Goal: Navigation & Orientation: Find specific page/section

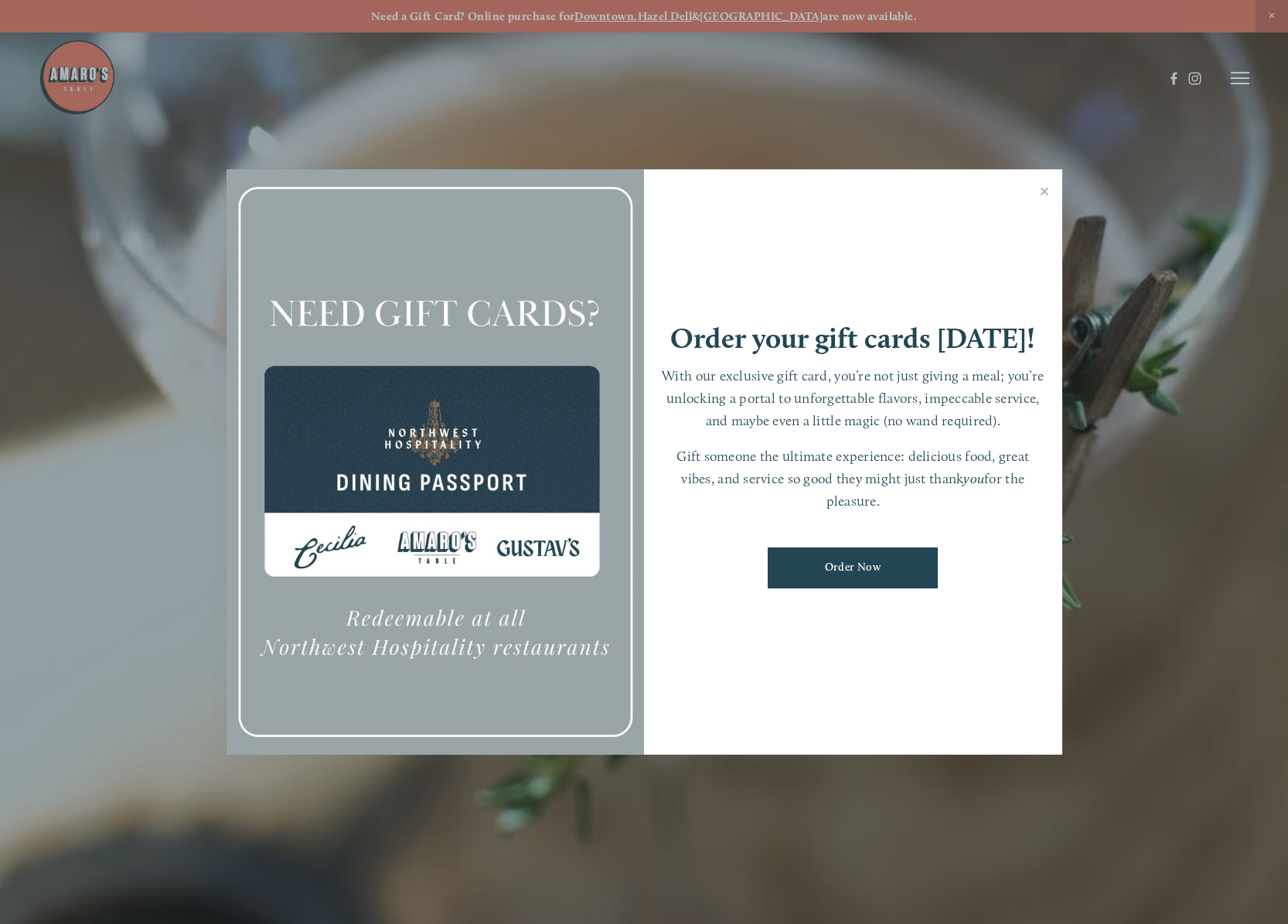
click at [1043, 185] on link "Close" at bounding box center [1044, 193] width 30 height 43
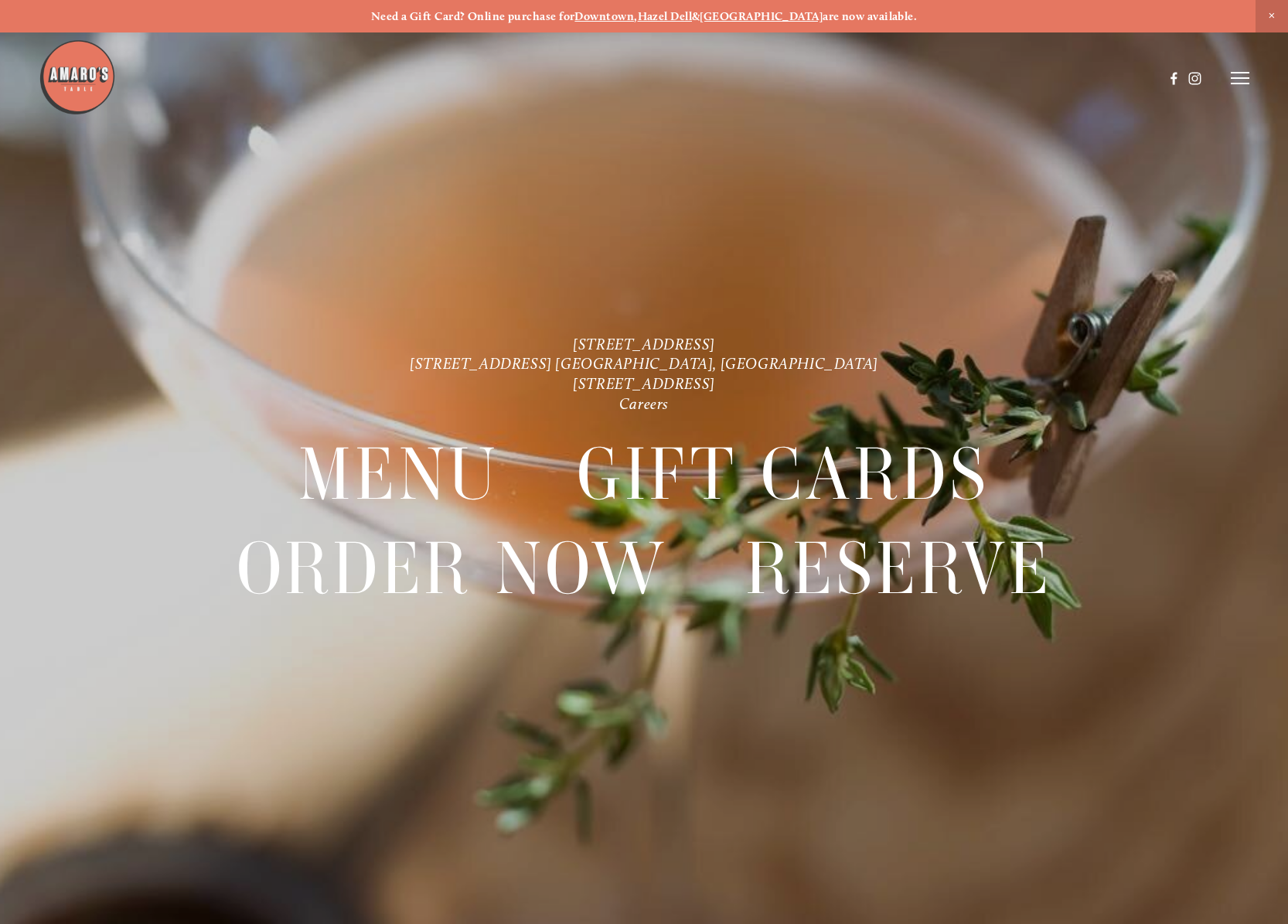
click at [1229, 86] on header "Menu Order Now Visit Gallery 0" at bounding box center [643, 78] width 1211 height 157
click at [1244, 79] on icon at bounding box center [1239, 78] width 19 height 14
click at [944, 79] on span "Menu" at bounding box center [954, 77] width 28 height 13
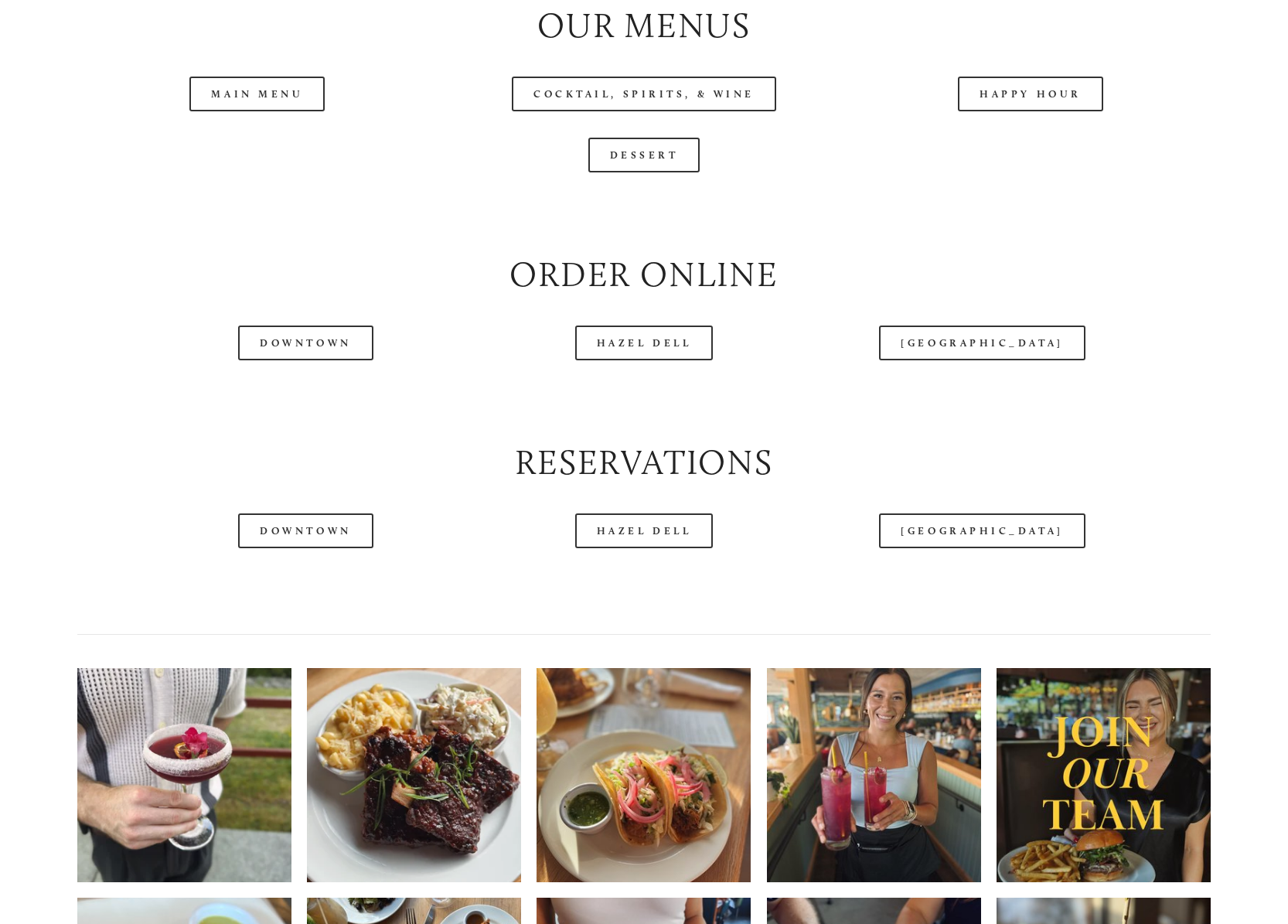
scroll to position [1624, 0]
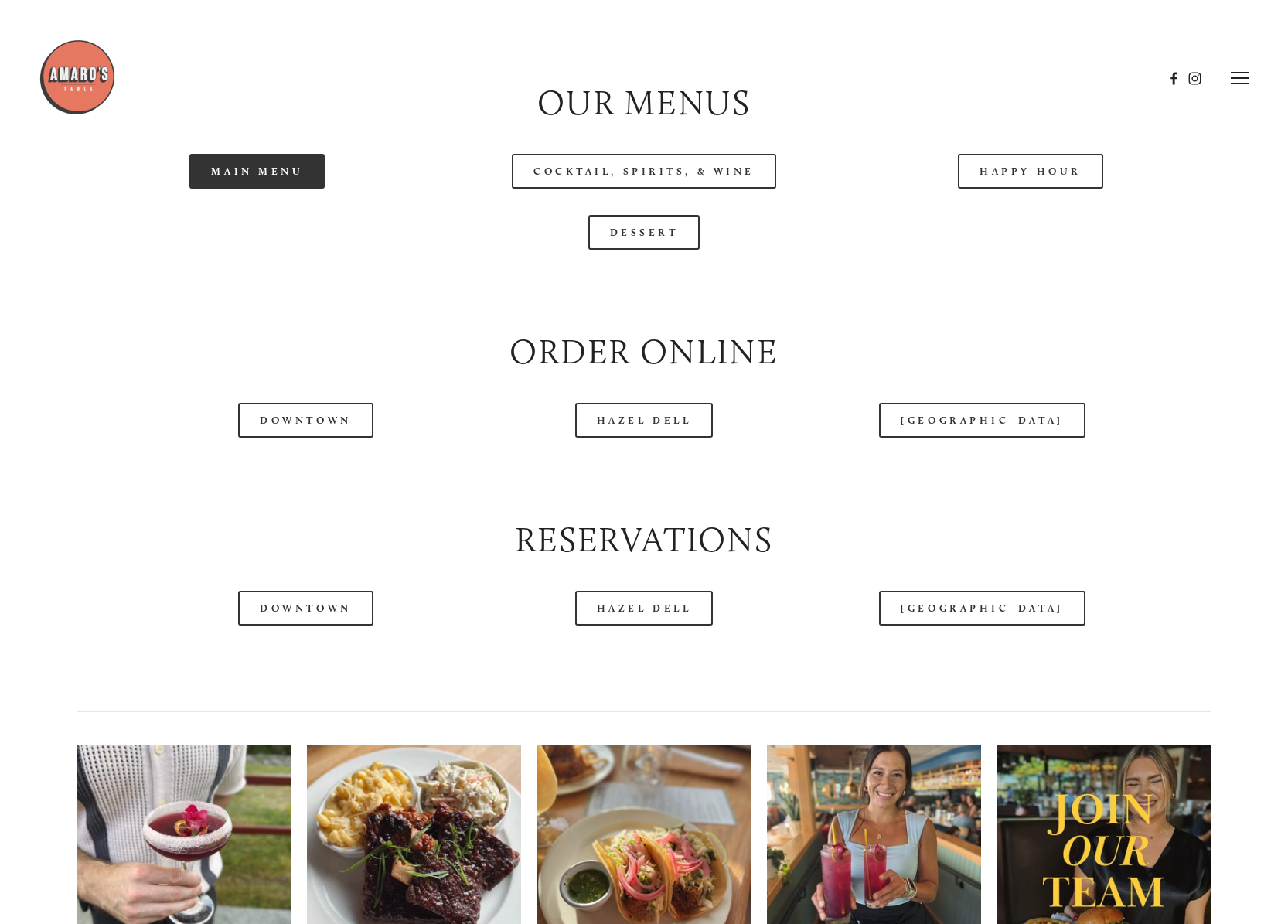
click at [226, 189] on link "Main Menu" at bounding box center [256, 171] width 135 height 35
